Goal: Information Seeking & Learning: Learn about a topic

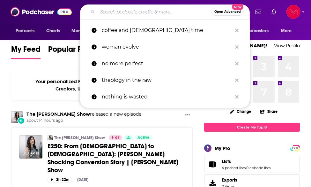
click at [120, 11] on input "Search podcasts, credits, & more..." at bounding box center [155, 12] width 114 height 10
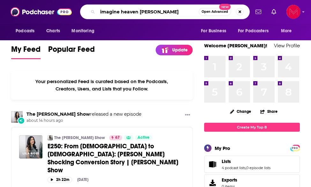
type input "imagine heaven [PERSON_NAME]"
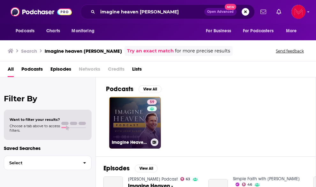
click at [143, 119] on link "59 Imagine Heaven Podcast with [PERSON_NAME]" at bounding box center [135, 123] width 52 height 52
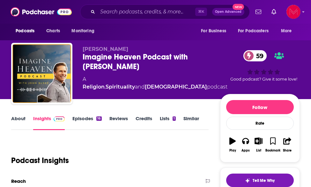
click at [19, 119] on link "About" at bounding box center [18, 122] width 14 height 15
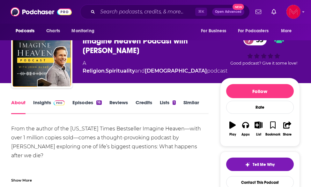
scroll to position [22, 0]
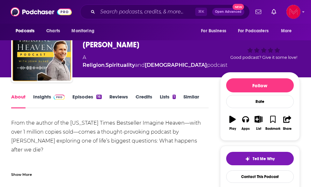
click at [87, 93] on link "Episodes 16" at bounding box center [86, 100] width 29 height 15
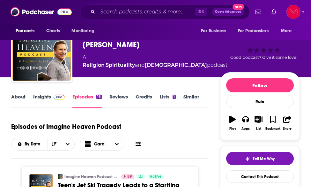
scroll to position [17, 0]
